Goal: Transaction & Acquisition: Purchase product/service

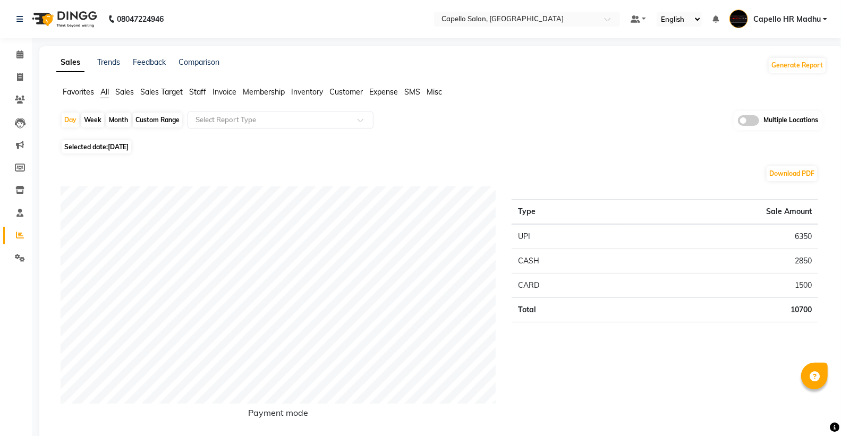
click at [200, 93] on span "Staff" at bounding box center [197, 92] width 17 height 10
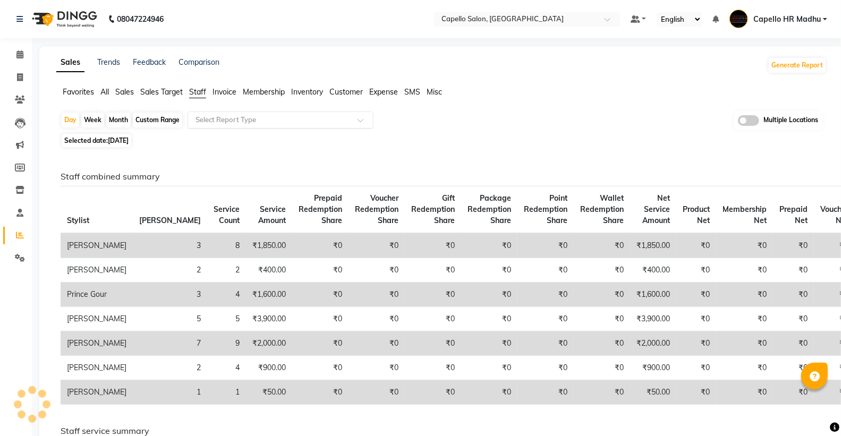
click at [207, 115] on input "text" at bounding box center [269, 120] width 153 height 11
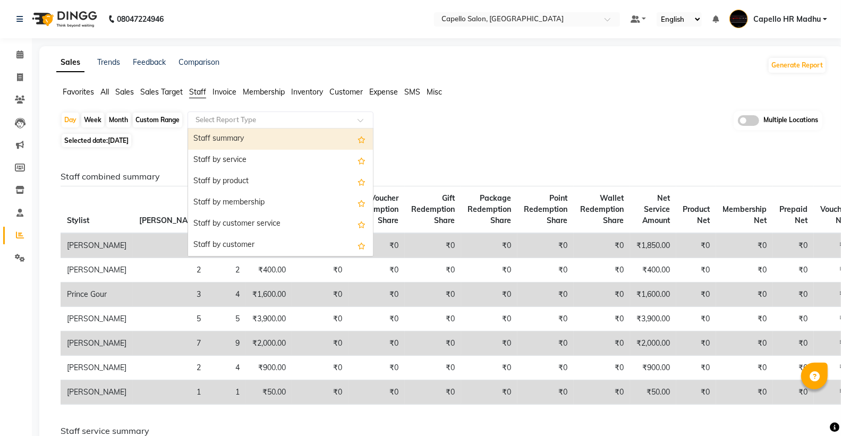
click at [214, 137] on div "Staff summary" at bounding box center [280, 139] width 185 height 21
select select "full_report"
select select "csv"
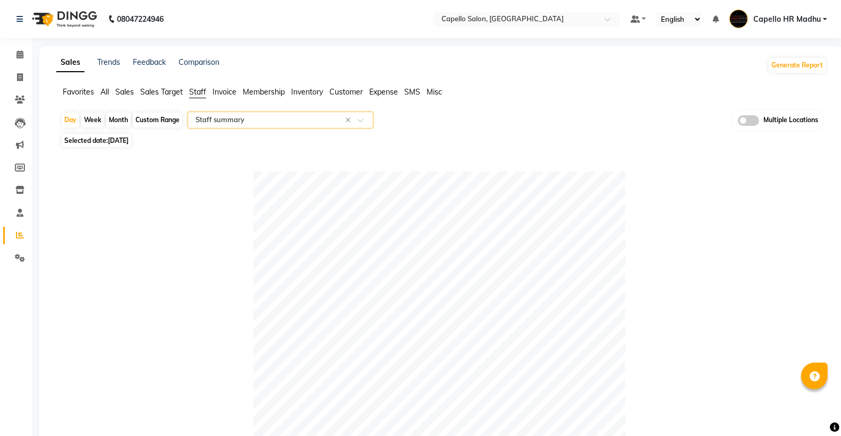
click at [117, 122] on div "Month" at bounding box center [118, 120] width 24 height 15
select select "9"
select select "2025"
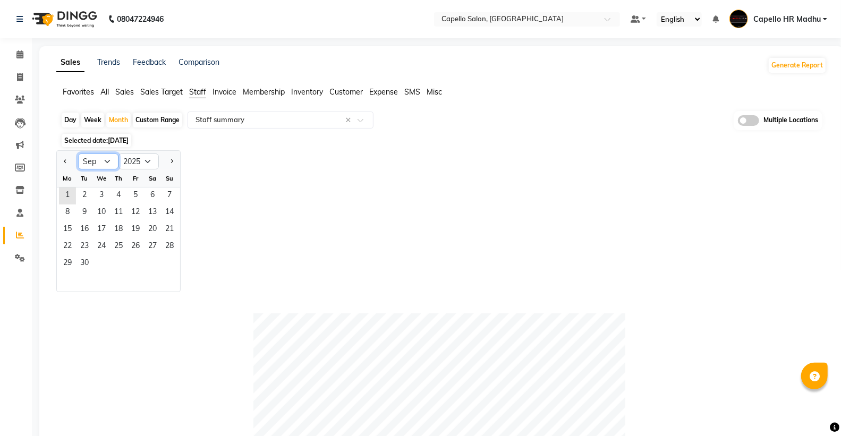
click at [97, 165] on select "Jan Feb Mar Apr May Jun [DATE] Aug Sep Oct Nov Dec" at bounding box center [98, 162] width 40 height 16
select select "8"
click at [78, 154] on select "Jan Feb Mar Apr May Jun [DATE] Aug Sep Oct Nov Dec" at bounding box center [98, 162] width 40 height 16
click at [133, 193] on span "1" at bounding box center [135, 196] width 17 height 17
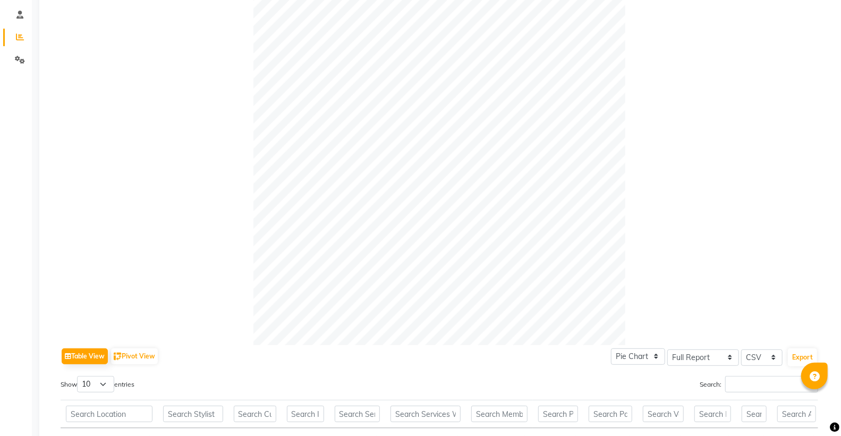
scroll to position [354, 0]
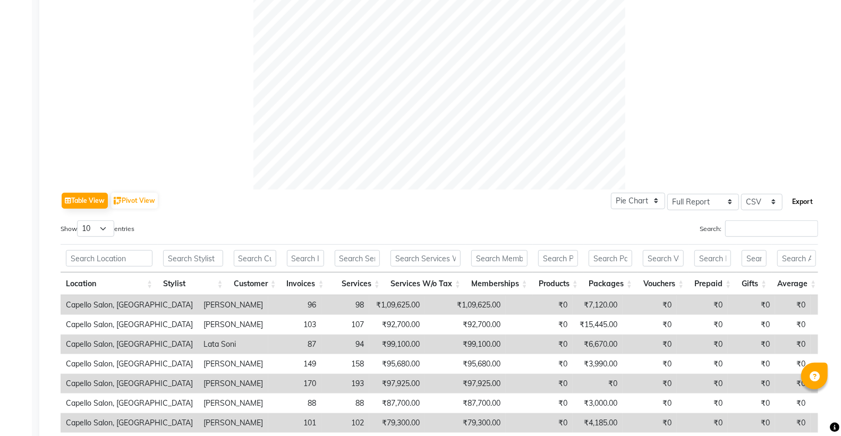
click at [800, 199] on button "Export" at bounding box center [802, 202] width 29 height 18
click at [805, 206] on button "Export" at bounding box center [802, 202] width 29 height 18
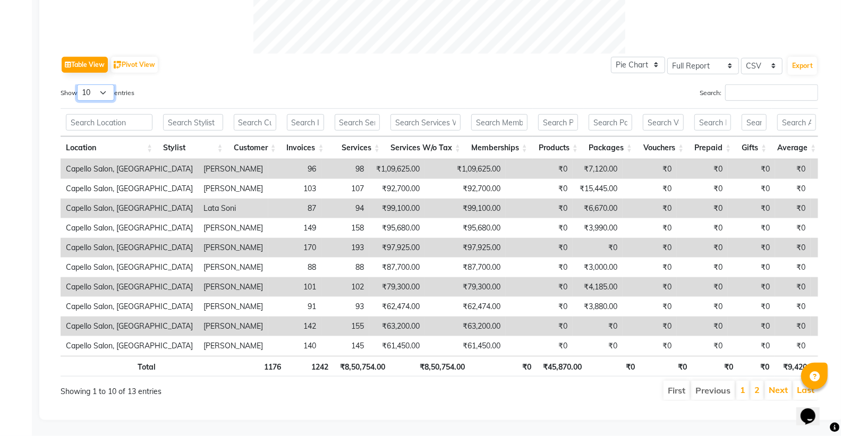
drag, startPoint x: 105, startPoint y: 70, endPoint x: 99, endPoint y: 82, distance: 12.8
click at [105, 85] on select "10 25 50 100" at bounding box center [95, 93] width 37 height 16
select select "50"
click at [79, 85] on select "10 25 50 100" at bounding box center [95, 93] width 37 height 16
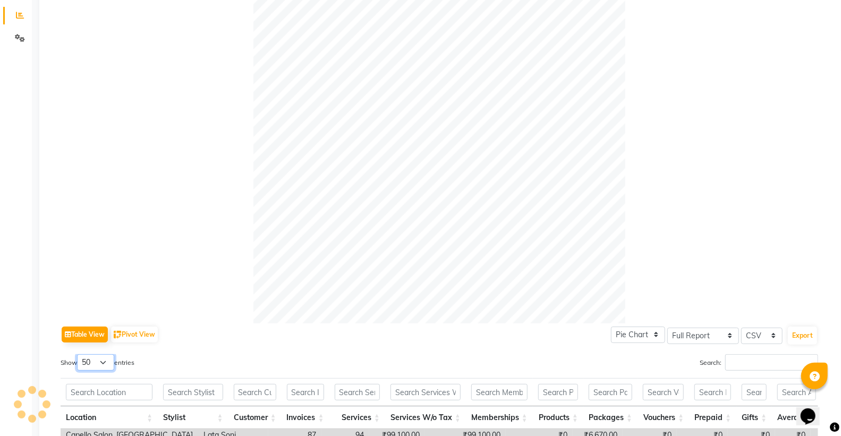
scroll to position [0, 0]
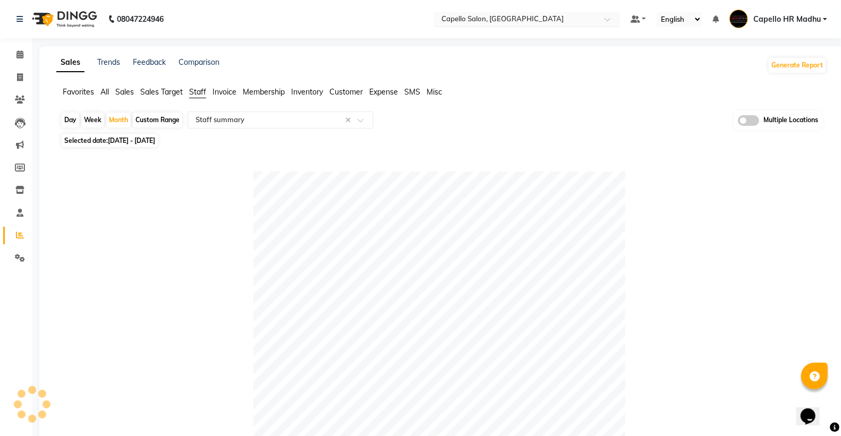
click at [575, 17] on input "text" at bounding box center [517, 20] width 154 height 11
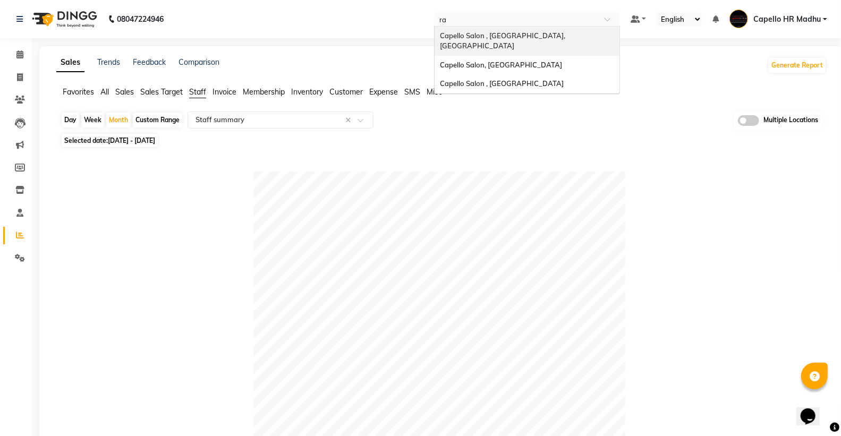
type input "raj"
click at [580, 43] on div "Capello Salon , [GEOGRAPHIC_DATA]" at bounding box center [527, 36] width 185 height 19
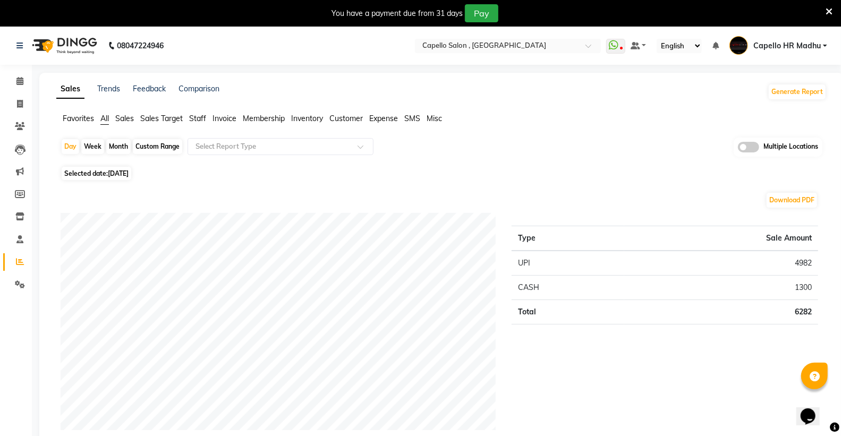
click at [119, 147] on div "Month" at bounding box center [118, 146] width 24 height 15
select select "9"
select select "2025"
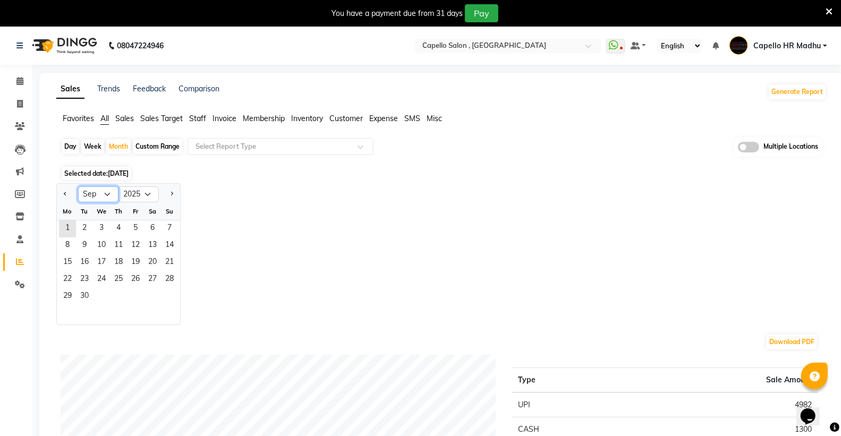
click at [109, 198] on select "Jan Feb Mar Apr May Jun Jul Aug Sep Oct Nov Dec" at bounding box center [98, 195] width 40 height 16
select select "8"
click at [78, 187] on select "Jan Feb Mar Apr May Jun Jul Aug Sep Oct Nov Dec" at bounding box center [98, 195] width 40 height 16
click at [196, 115] on span "Staff" at bounding box center [197, 119] width 17 height 10
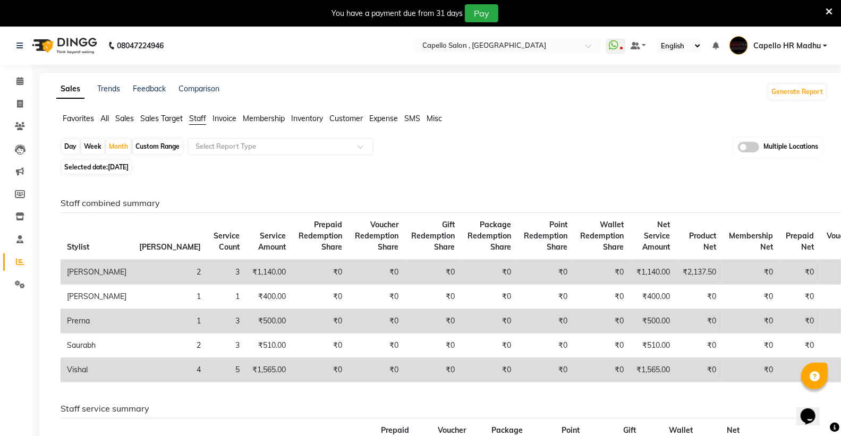
click at [118, 165] on span "[DATE]" at bounding box center [118, 167] width 21 height 8
select select "9"
select select "2025"
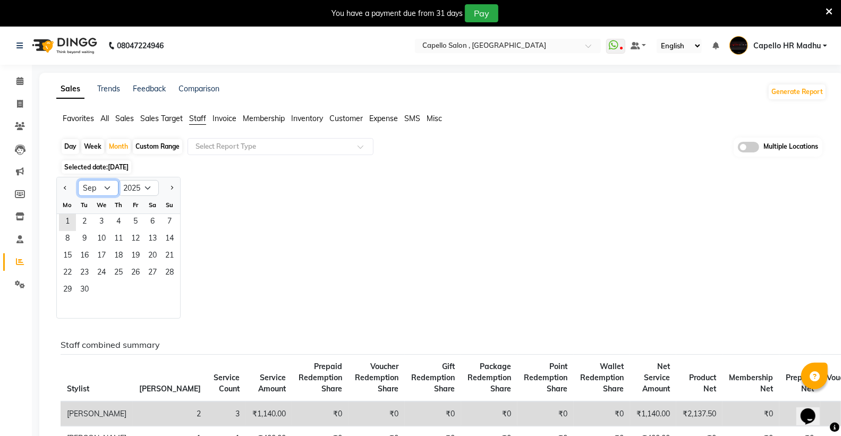
click at [104, 189] on select "Jan Feb Mar Apr May Jun Jul Aug Sep Oct Nov Dec" at bounding box center [98, 188] width 40 height 16
select select "8"
click at [78, 180] on select "Jan Feb Mar Apr May Jun Jul Aug Sep Oct Nov Dec" at bounding box center [98, 188] width 40 height 16
click at [134, 227] on span "1" at bounding box center [135, 222] width 17 height 17
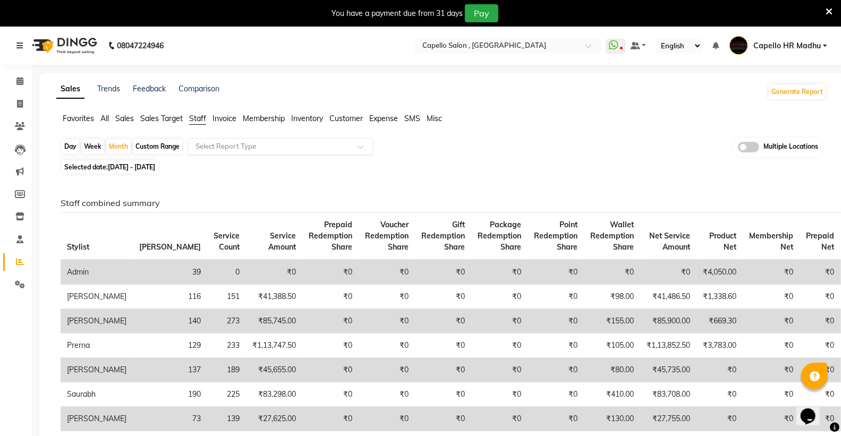
click at [206, 145] on input "text" at bounding box center [269, 146] width 153 height 11
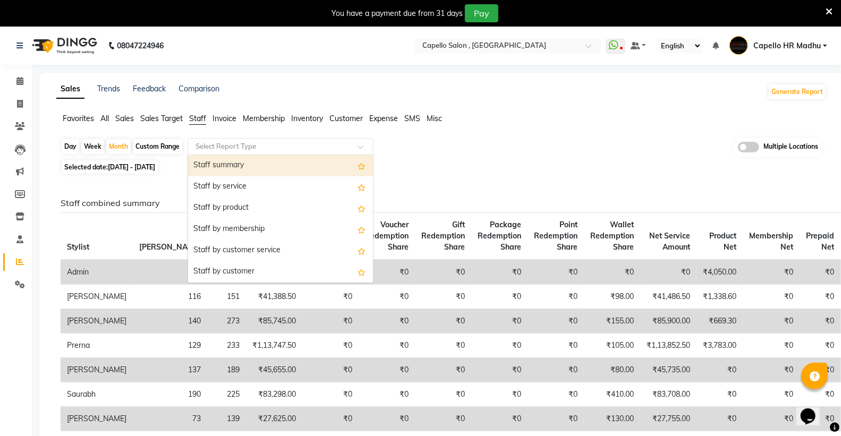
click at [212, 165] on div "Staff summary" at bounding box center [280, 165] width 185 height 21
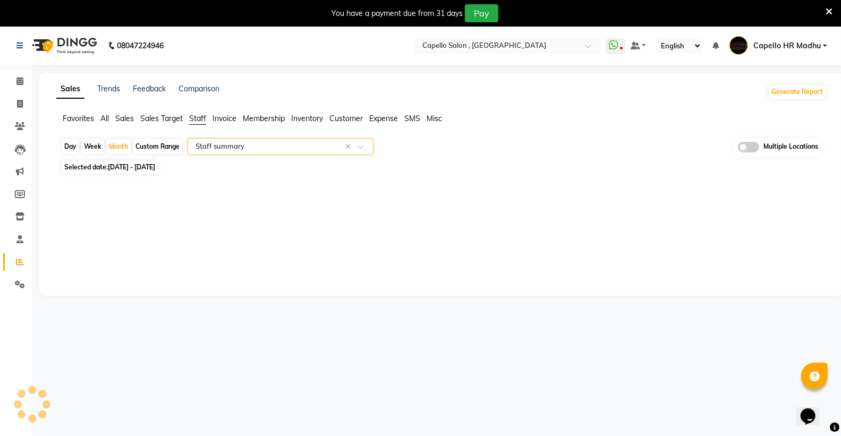
select select "full_report"
select select "csv"
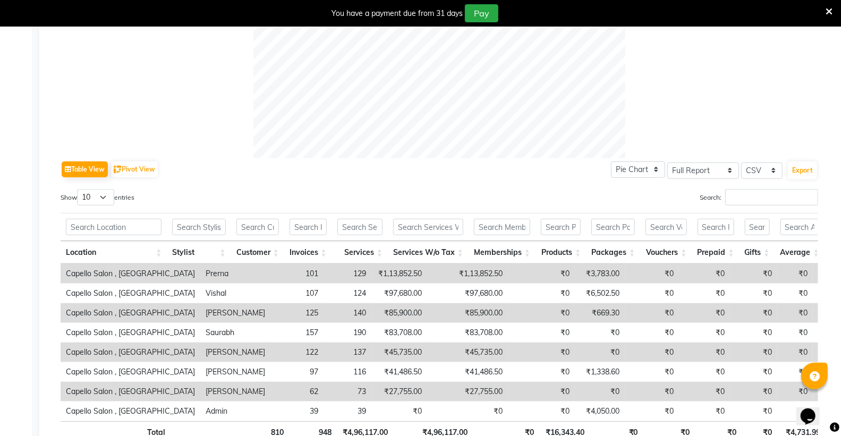
scroll to position [413, 0]
click at [800, 169] on button "Export" at bounding box center [802, 170] width 29 height 18
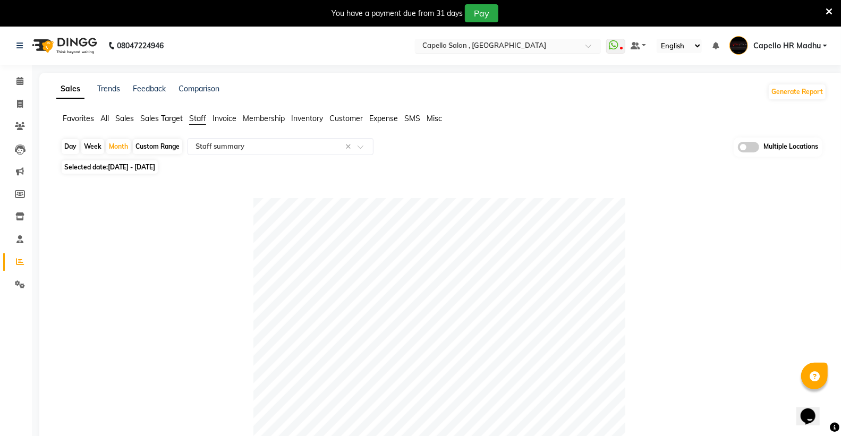
drag, startPoint x: 830, startPoint y: 9, endPoint x: 496, endPoint y: 12, distance: 334.3
click at [830, 9] on icon at bounding box center [829, 12] width 7 height 10
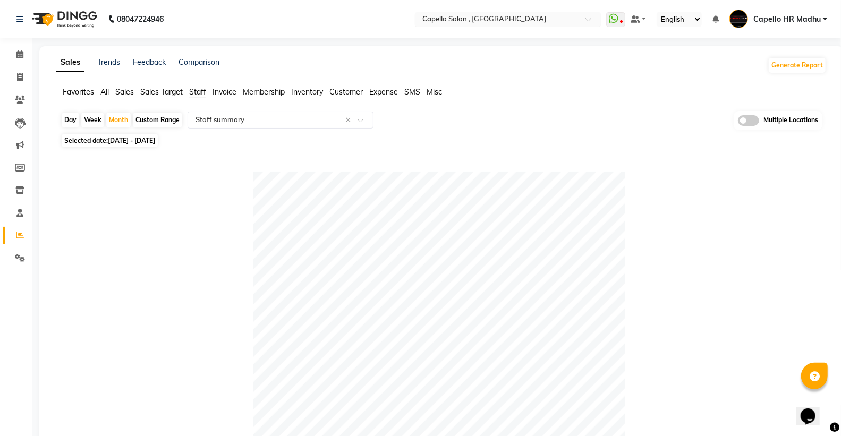
click at [458, 20] on input "text" at bounding box center [497, 20] width 154 height 11
type input "bet"
click at [464, 33] on span "Capello Salon, Betul" at bounding box center [453, 35] width 65 height 9
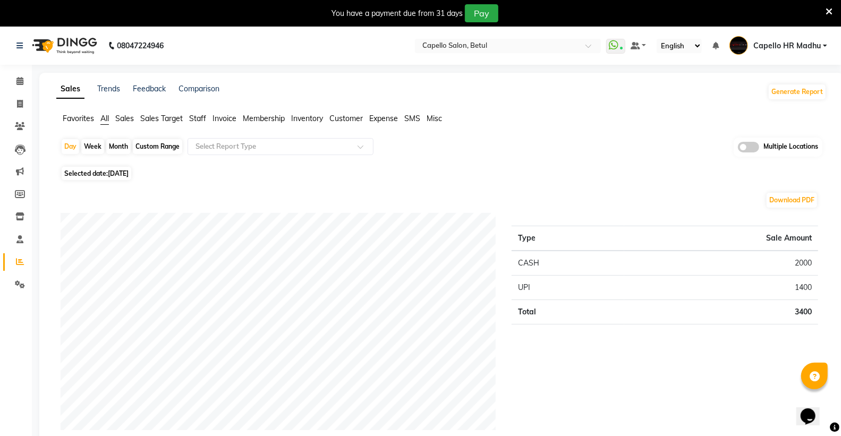
click at [108, 144] on div "Month" at bounding box center [118, 146] width 24 height 15
select select "9"
select select "2025"
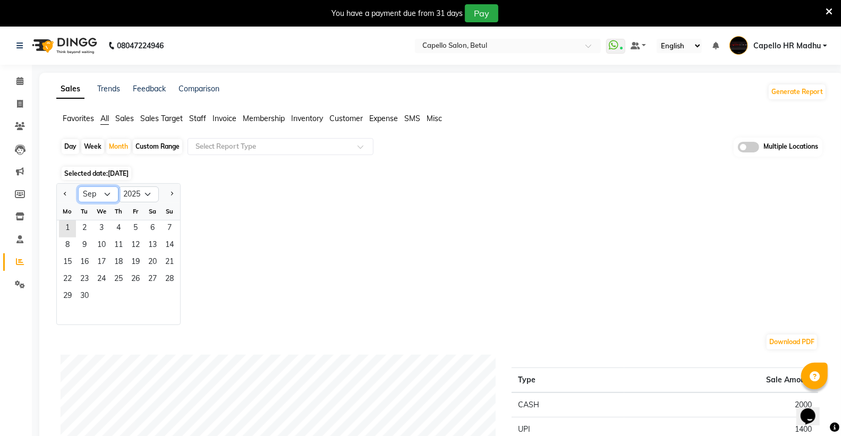
click at [105, 198] on select "Jan Feb Mar Apr May Jun Jul Aug Sep Oct Nov Dec" at bounding box center [98, 195] width 40 height 16
select select "8"
click at [78, 187] on select "Jan Feb Mar Apr May Jun Jul Aug Sep Oct Nov Dec" at bounding box center [98, 195] width 40 height 16
click at [134, 229] on span "1" at bounding box center [135, 229] width 17 height 17
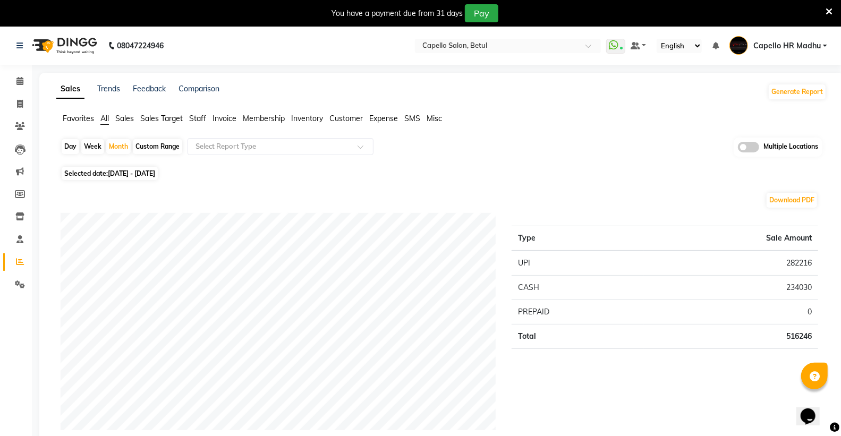
click at [201, 119] on span "Staff" at bounding box center [197, 119] width 17 height 10
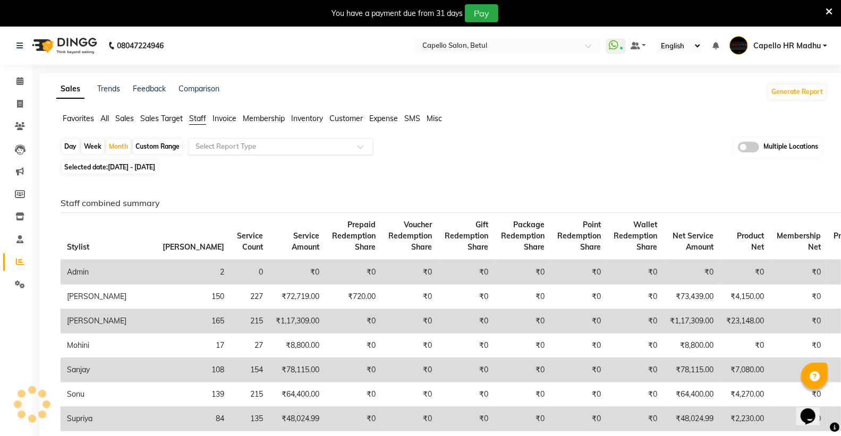
click at [212, 140] on div "Select Report Type" at bounding box center [281, 146] width 186 height 17
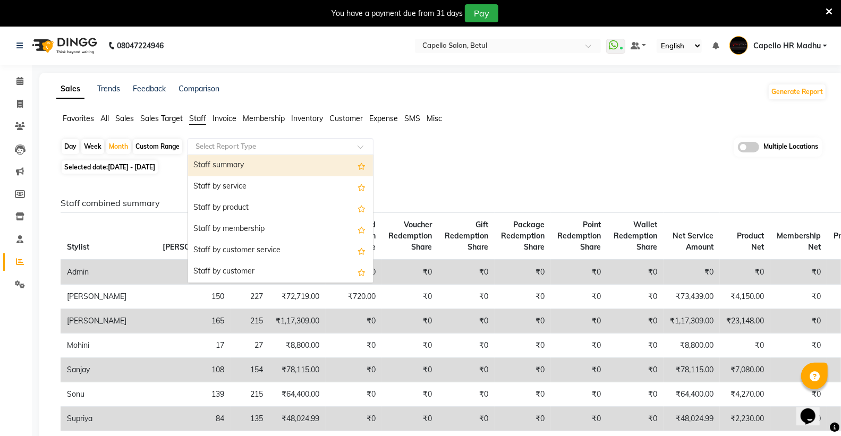
click at [212, 163] on div "Staff summary" at bounding box center [280, 165] width 185 height 21
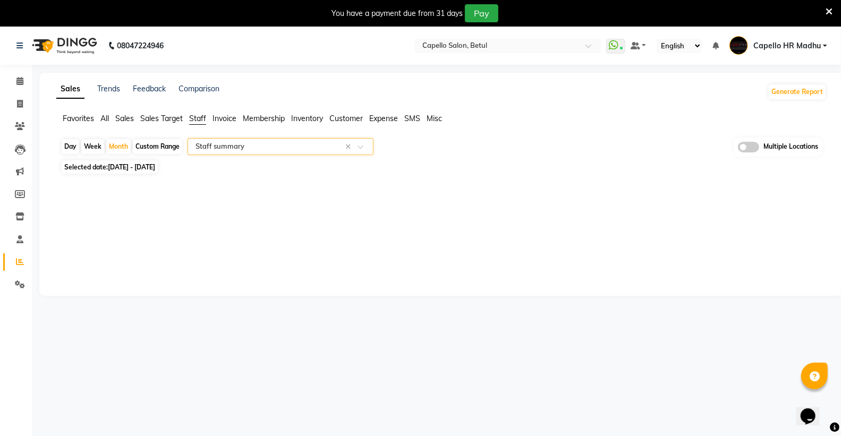
select select "full_report"
select select "csv"
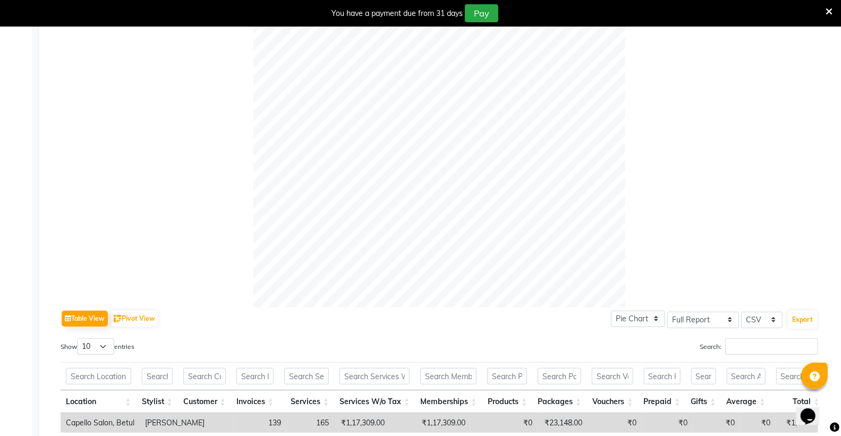
scroll to position [295, 0]
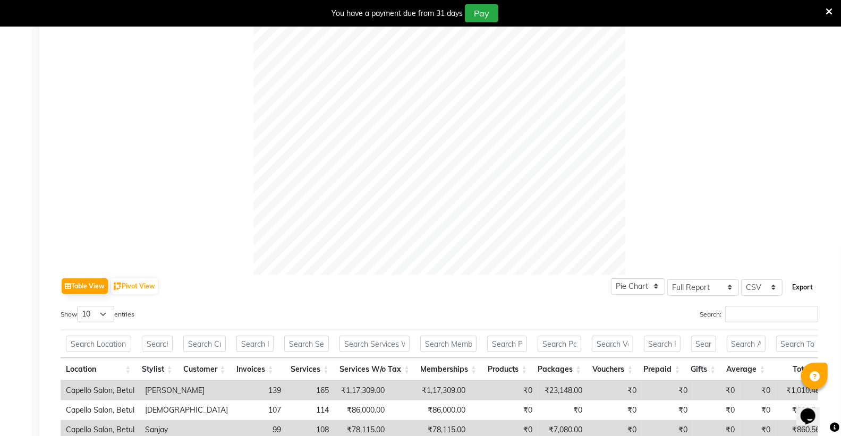
click at [810, 293] on button "Export" at bounding box center [802, 288] width 29 height 18
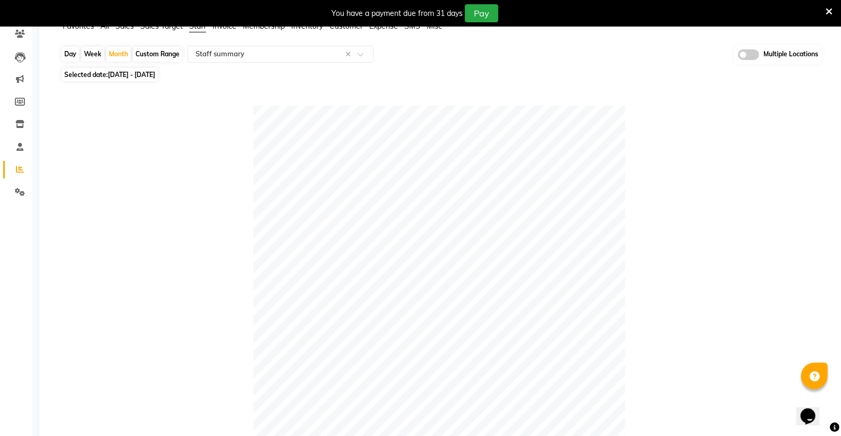
scroll to position [0, 0]
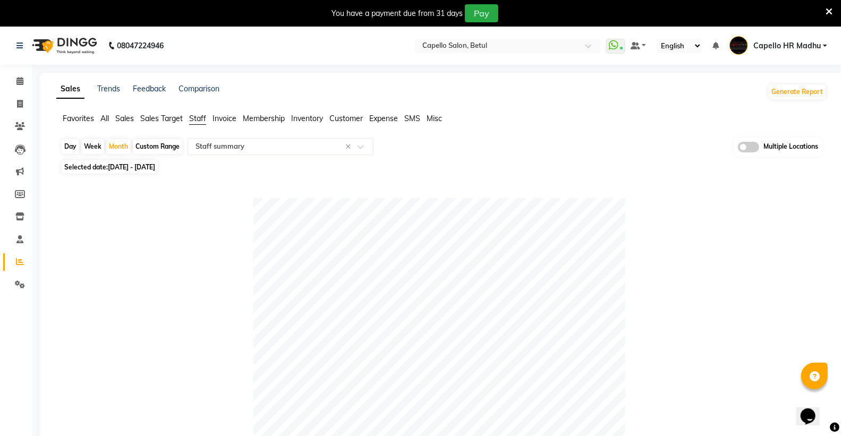
click at [827, 7] on icon at bounding box center [829, 12] width 7 height 10
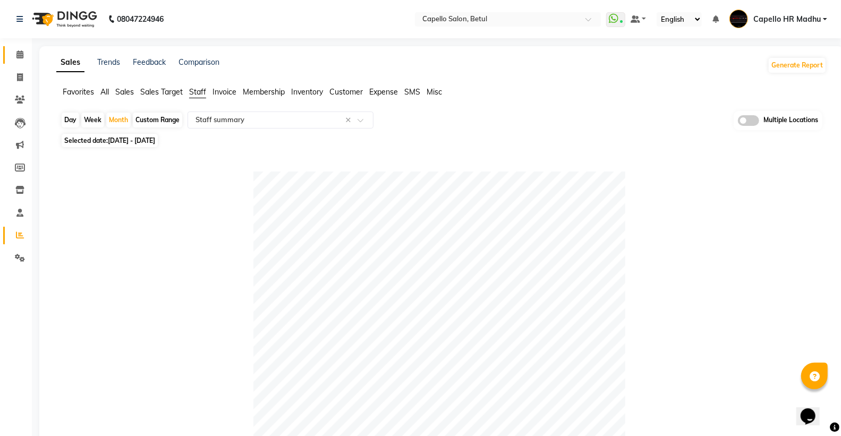
click at [19, 57] on icon at bounding box center [19, 54] width 7 height 8
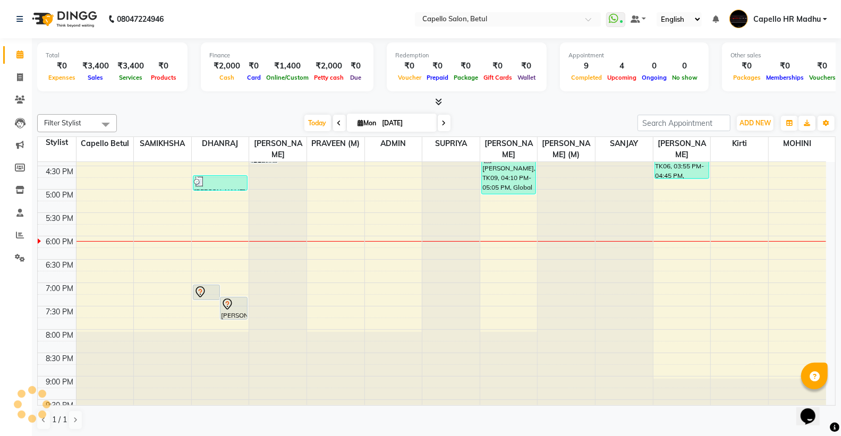
scroll to position [347, 0]
click at [535, 21] on input "text" at bounding box center [497, 20] width 154 height 11
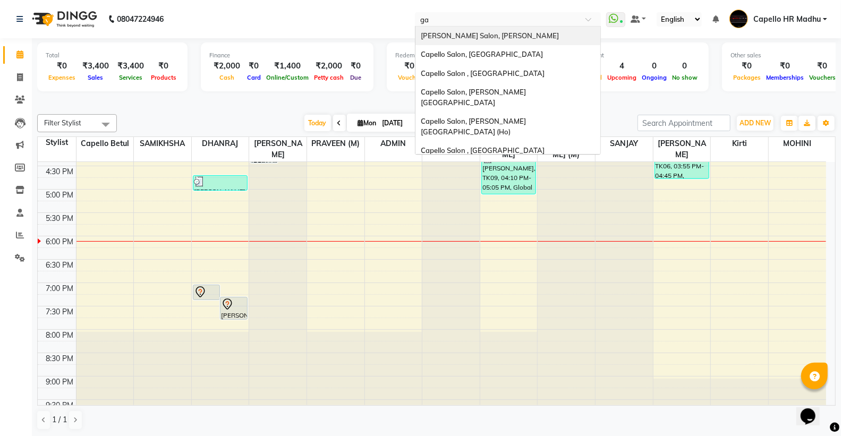
type input "gad"
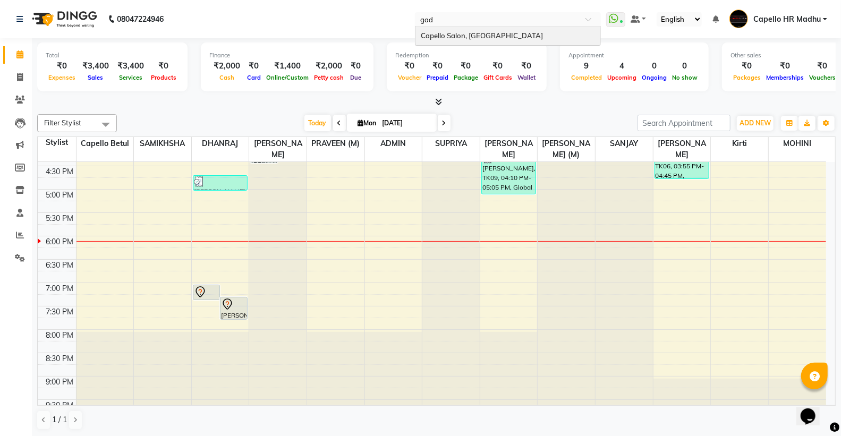
click at [534, 34] on div "Capello Salon, [GEOGRAPHIC_DATA]" at bounding box center [508, 36] width 185 height 19
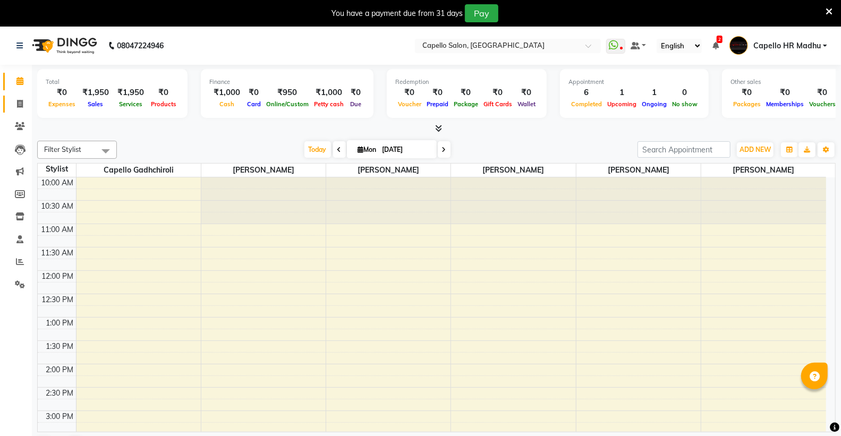
click at [22, 103] on icon at bounding box center [20, 104] width 6 height 8
select select "810"
select select "service"
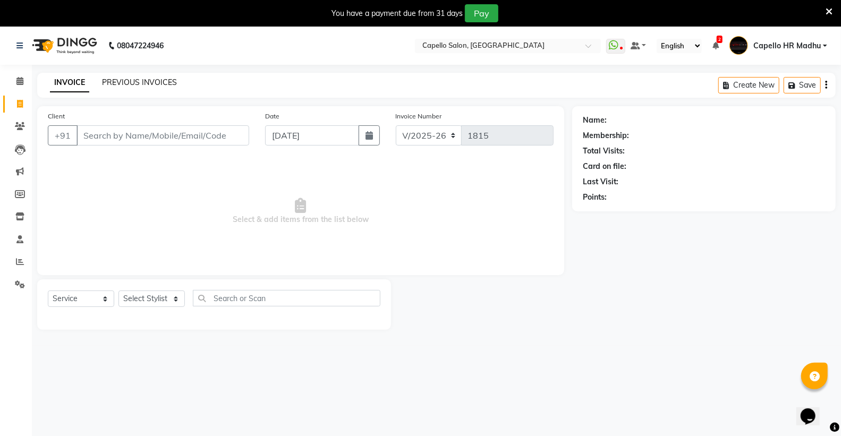
click at [146, 80] on link "PREVIOUS INVOICES" at bounding box center [139, 83] width 75 height 10
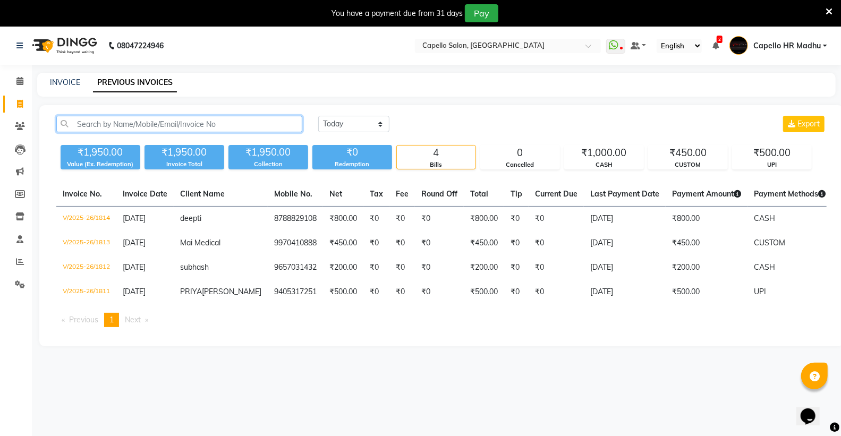
click at [141, 121] on input "text" at bounding box center [179, 124] width 246 height 16
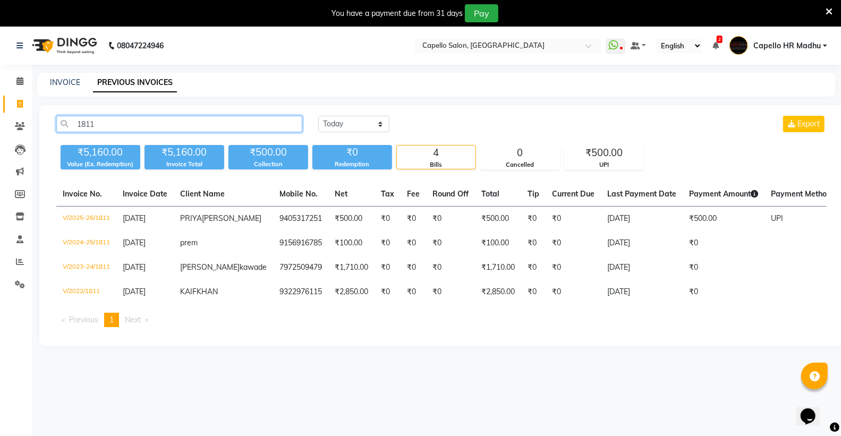
type input "1811"
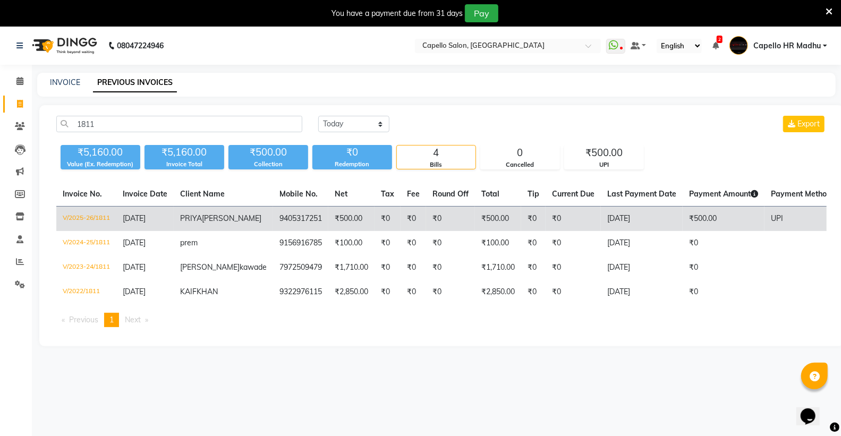
click at [87, 219] on td "V/2025-26/1811" at bounding box center [86, 219] width 60 height 25
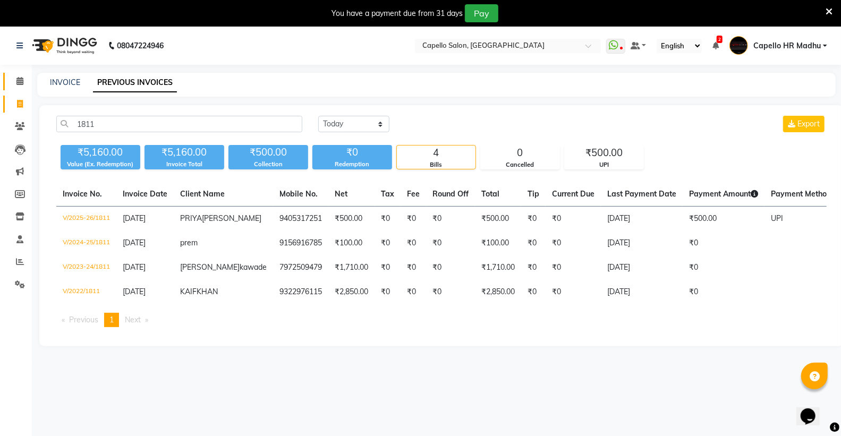
click at [24, 73] on link "Calendar" at bounding box center [16, 82] width 26 height 18
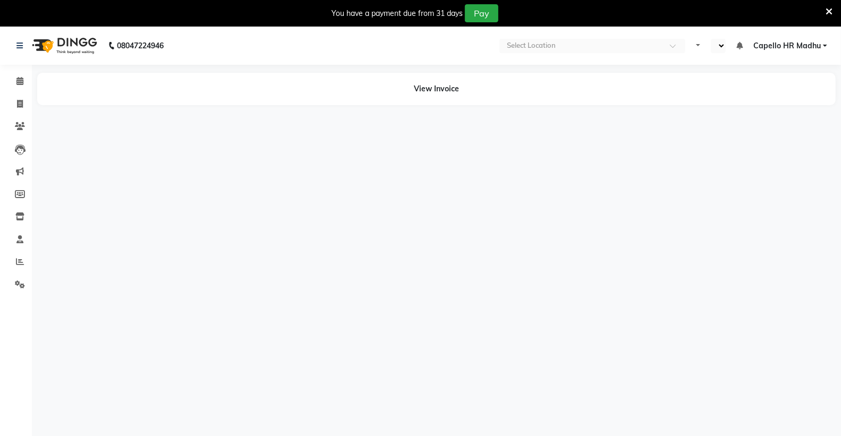
select select "en"
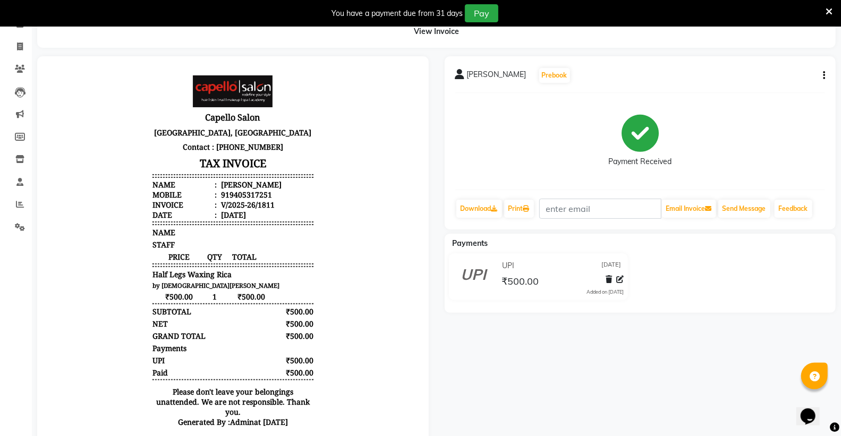
scroll to position [103, 0]
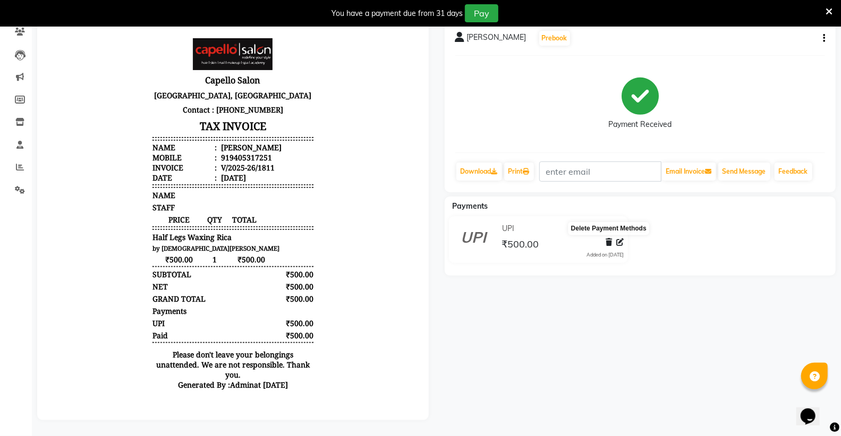
click at [607, 239] on icon at bounding box center [609, 242] width 6 height 7
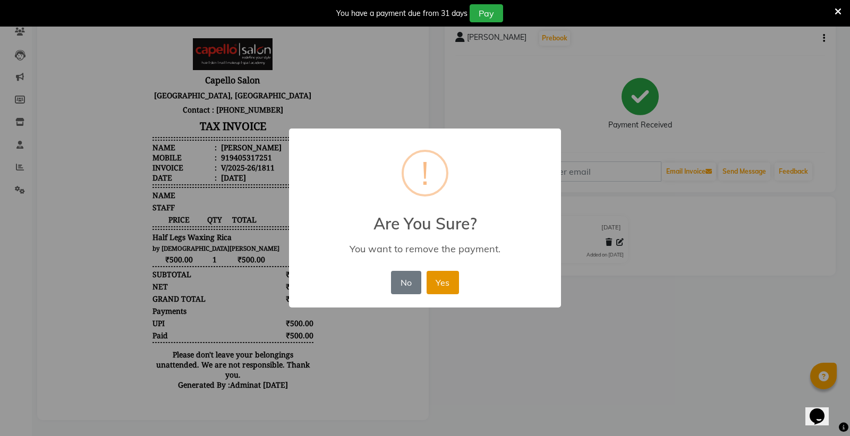
click at [437, 281] on button "Yes" at bounding box center [443, 282] width 32 height 23
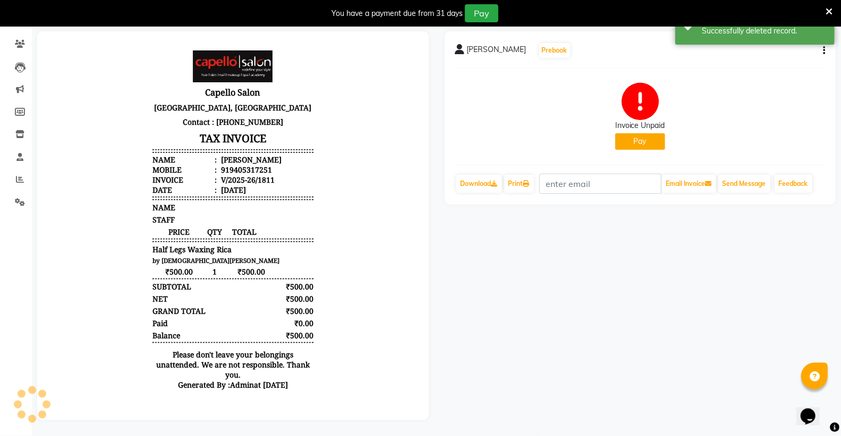
scroll to position [0, 0]
click at [655, 133] on button "Pay" at bounding box center [641, 141] width 50 height 16
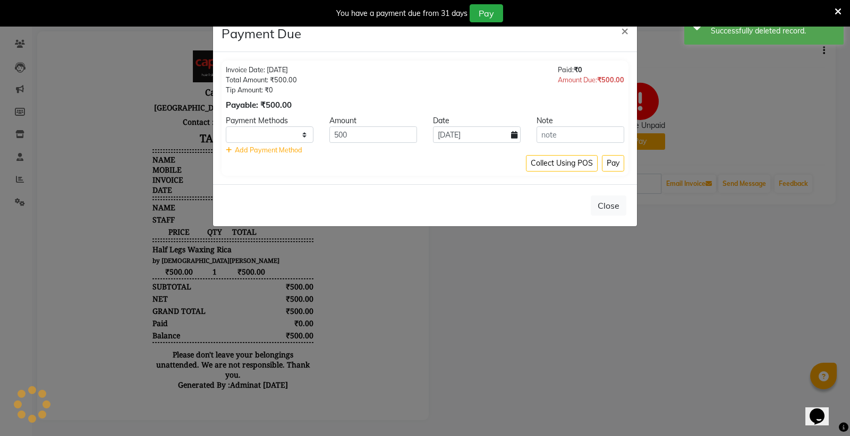
select select "1"
click at [604, 163] on button "Pay" at bounding box center [613, 163] width 22 height 16
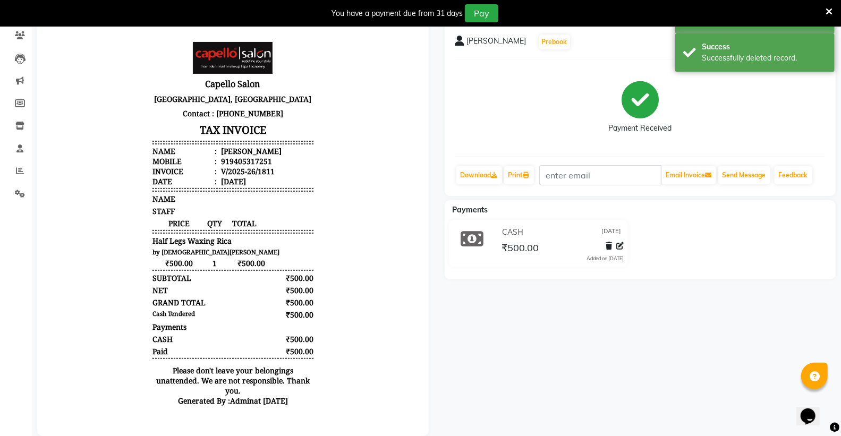
click at [827, 11] on icon at bounding box center [829, 12] width 7 height 10
